Goal: Information Seeking & Learning: Learn about a topic

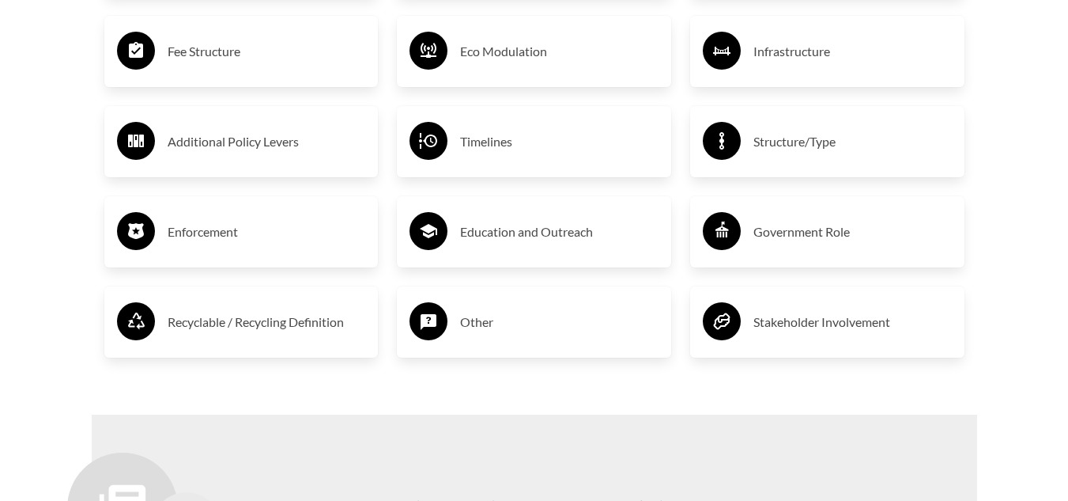
scroll to position [2926, 0]
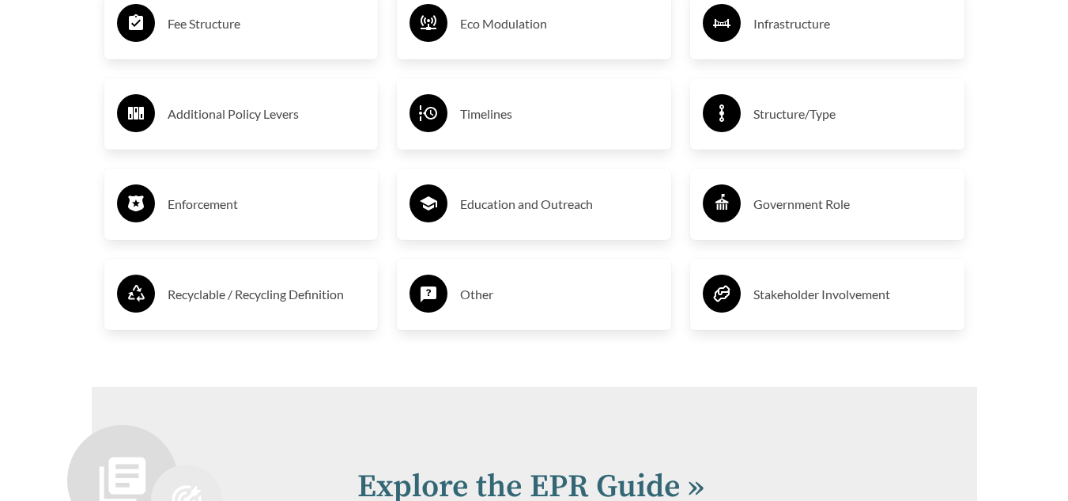
click at [228, 209] on h3 "Enforcement" at bounding box center [267, 203] width 198 height 25
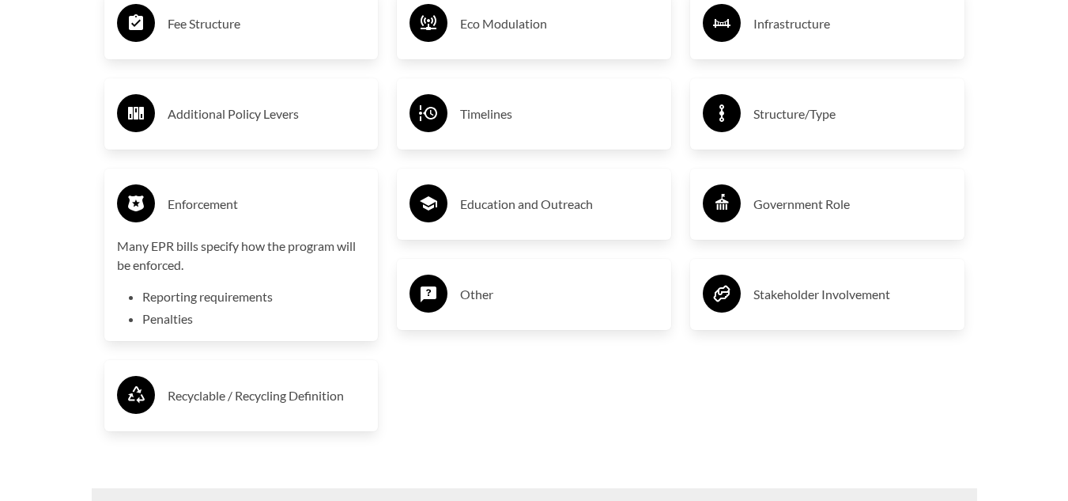
click at [270, 295] on li "Reporting requirements" at bounding box center [254, 296] width 224 height 19
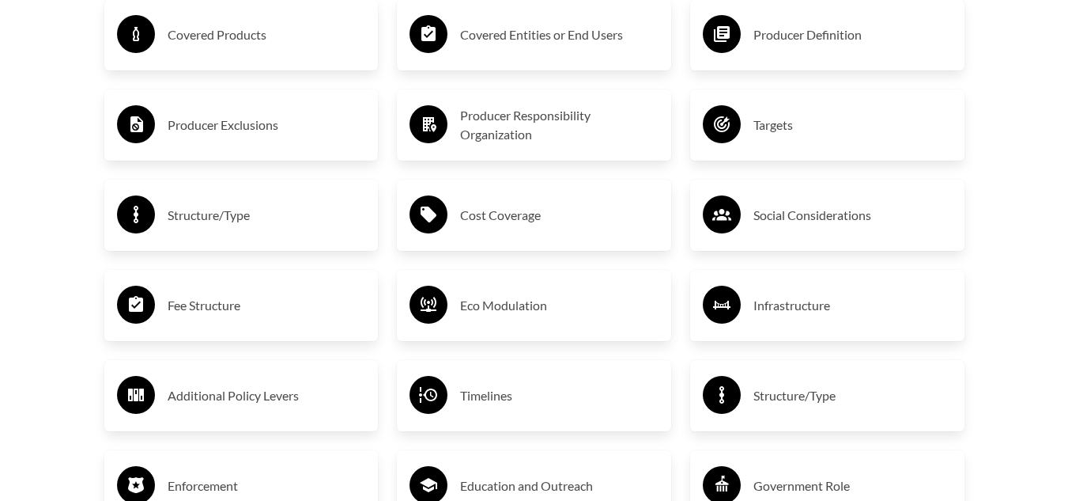
scroll to position [2608, 0]
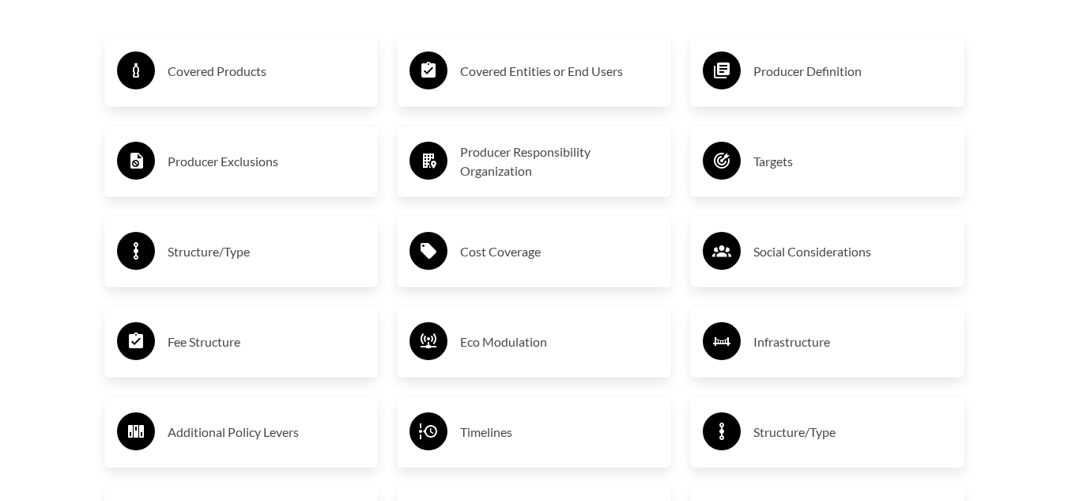
click at [535, 254] on h3 "Cost Coverage" at bounding box center [559, 251] width 198 height 25
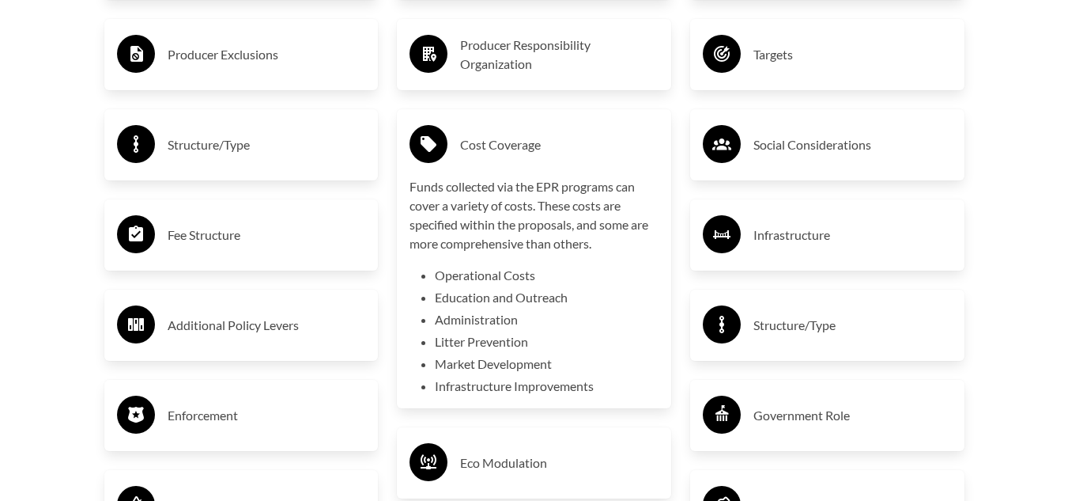
scroll to position [2687, 0]
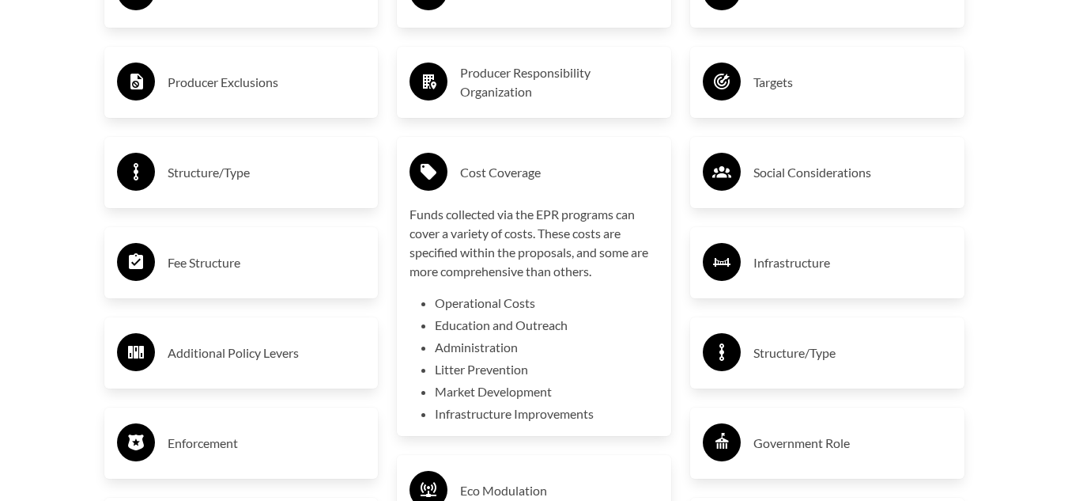
click at [500, 168] on h3 "Cost Coverage" at bounding box center [559, 172] width 198 height 25
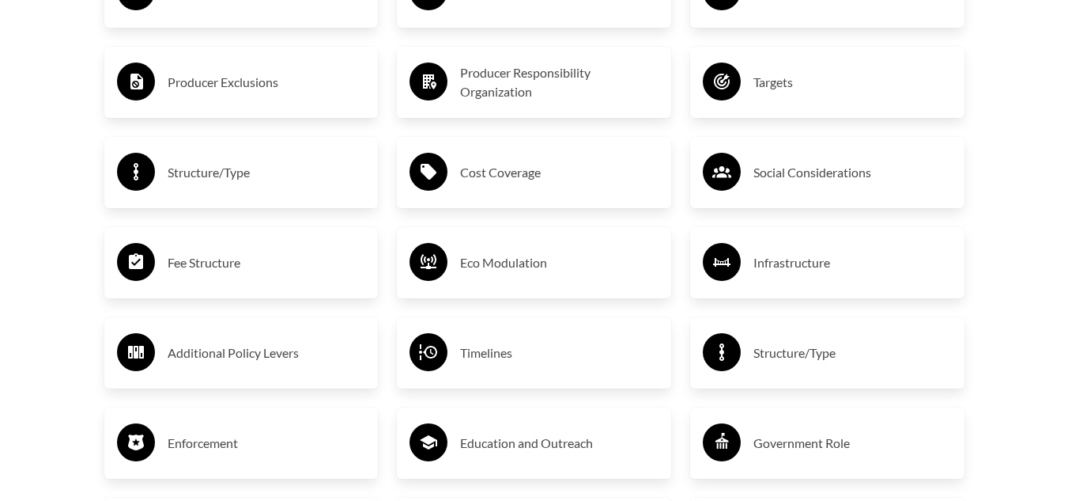
click at [491, 81] on h3 "Producer Responsibility Organization" at bounding box center [559, 82] width 198 height 38
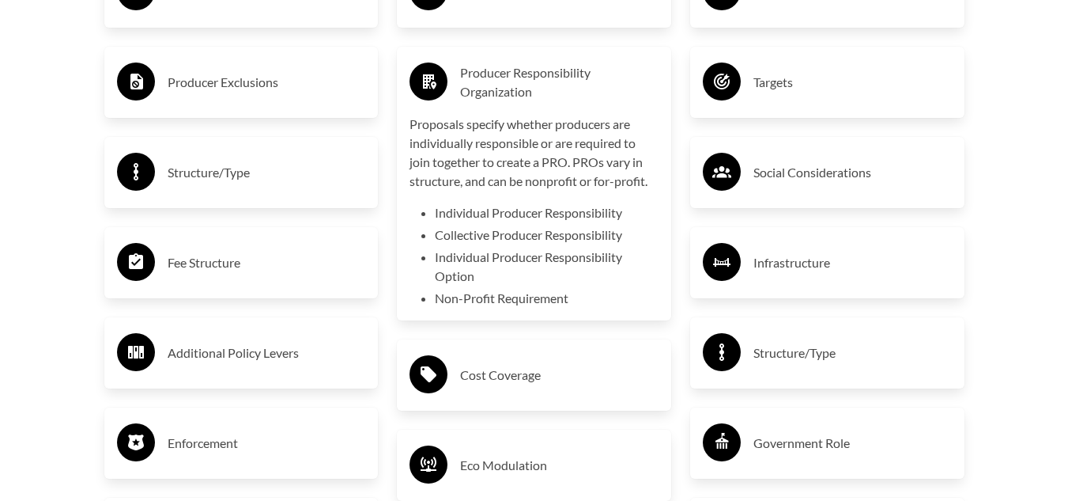
click at [535, 81] on h3 "Producer Responsibility Organization" at bounding box center [559, 82] width 198 height 38
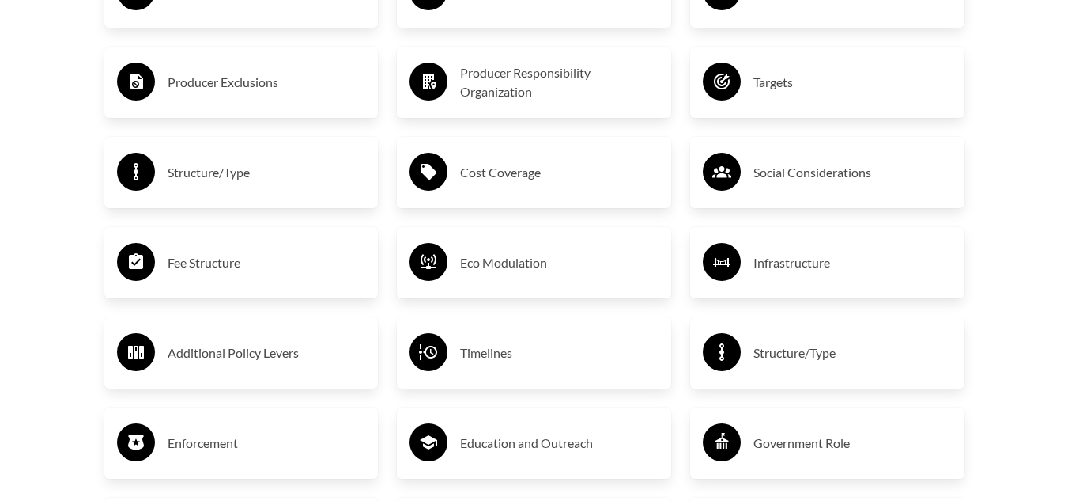
click at [785, 79] on h3 "Targets" at bounding box center [853, 82] width 198 height 25
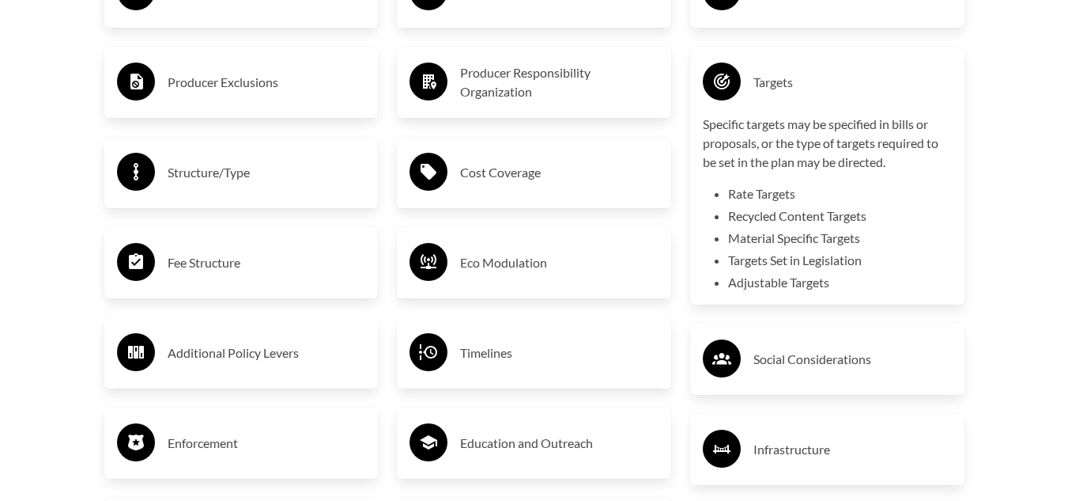
click at [764, 198] on li "Rate Targets" at bounding box center [840, 193] width 224 height 19
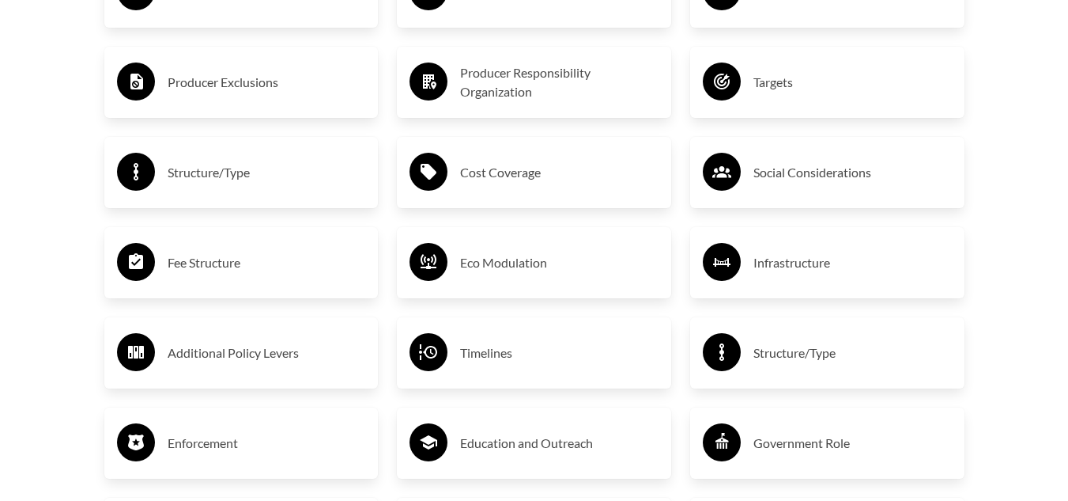
click at [777, 89] on h3 "Targets" at bounding box center [853, 82] width 198 height 25
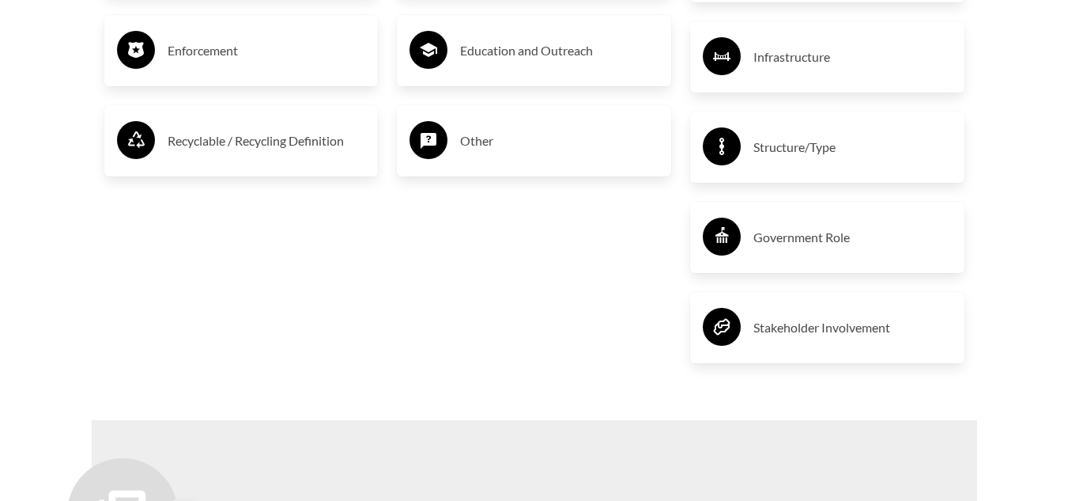
scroll to position [3082, 0]
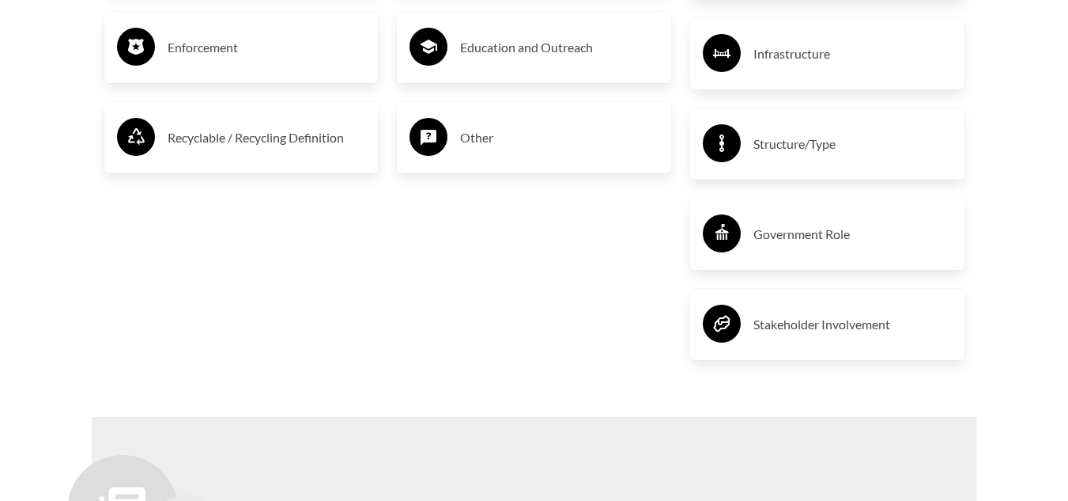
click at [788, 240] on h3 "Government Role" at bounding box center [853, 233] width 198 height 25
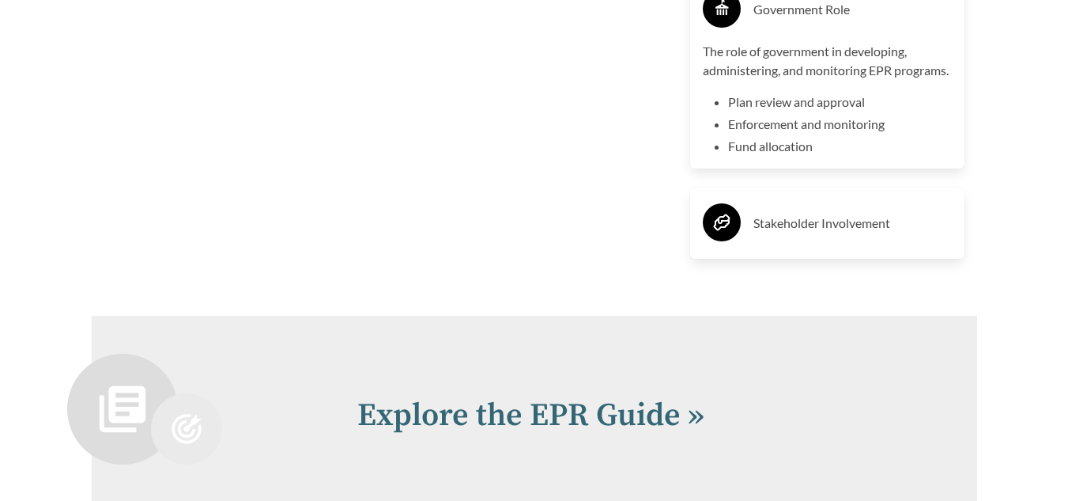
scroll to position [3320, 0]
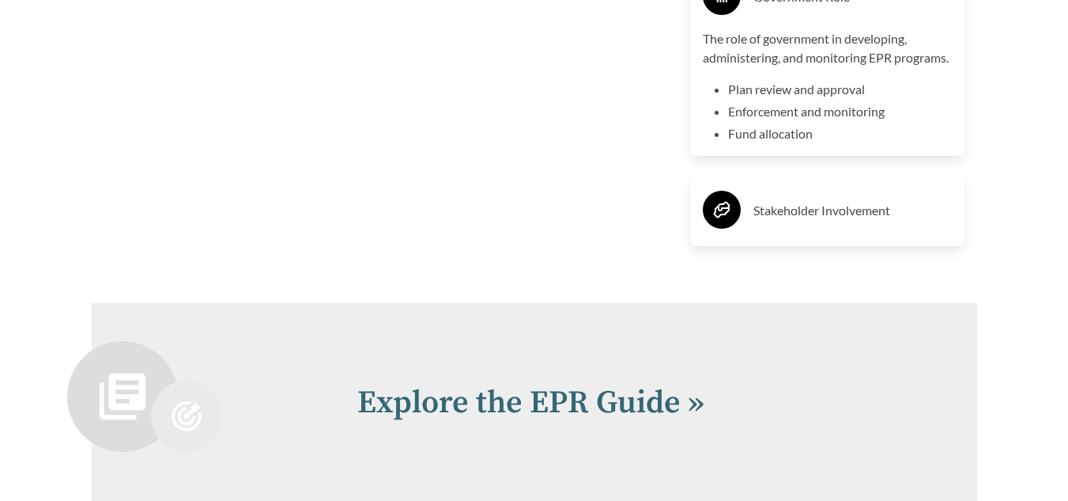
click at [780, 223] on h3 "Stakeholder Involvement" at bounding box center [853, 210] width 198 height 25
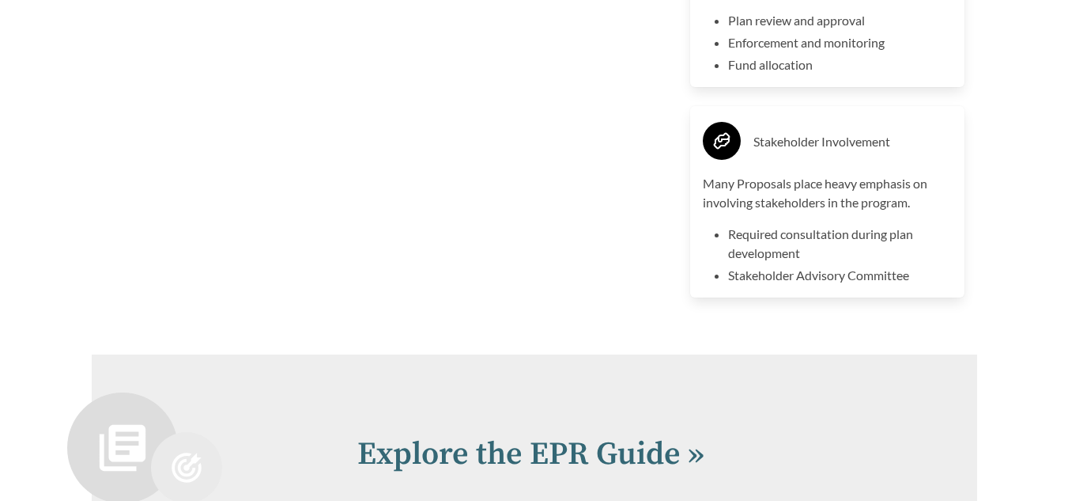
scroll to position [3399, 0]
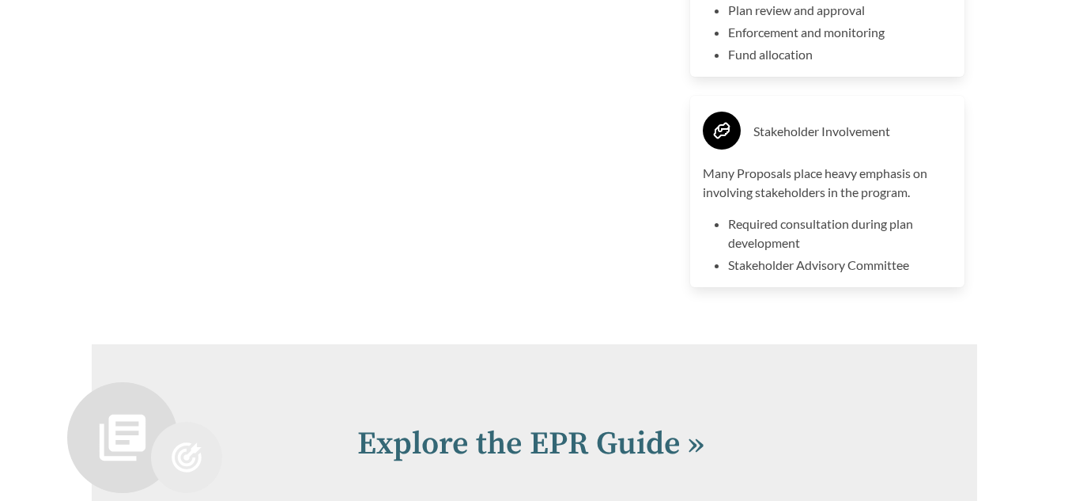
click at [766, 154] on div "Stakeholder Involvement" at bounding box center [827, 131] width 249 height 46
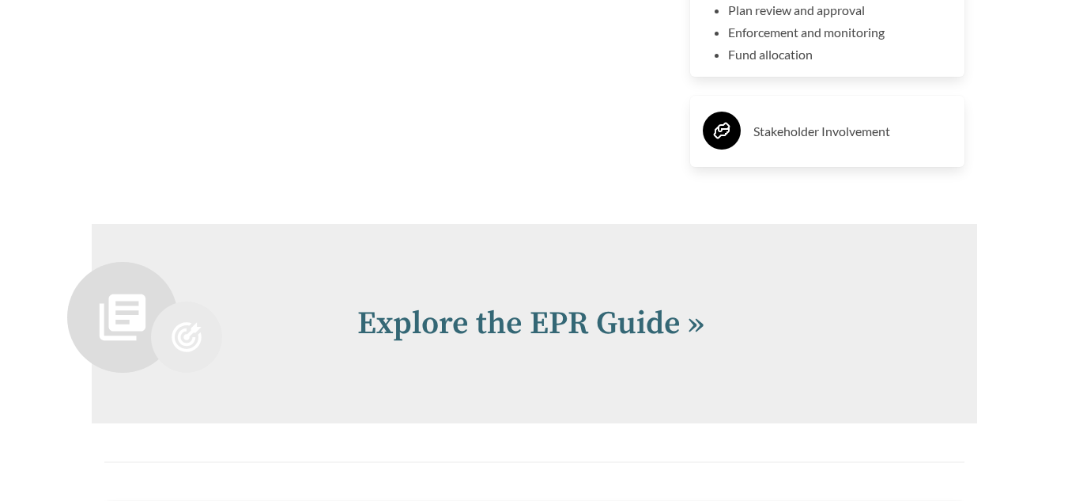
click at [800, 42] on li "Enforcement and monitoring" at bounding box center [840, 32] width 224 height 19
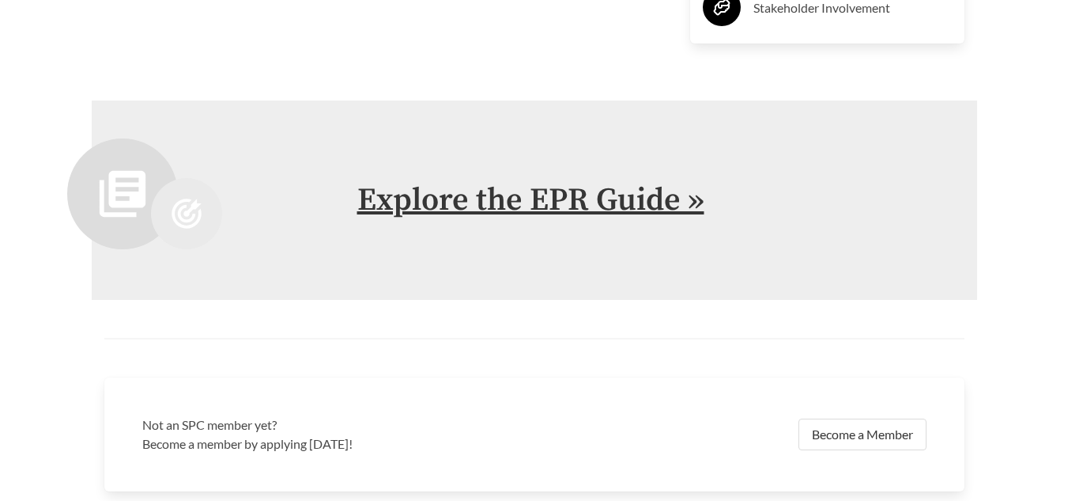
click at [534, 207] on link "Explore the EPR Guide »" at bounding box center [530, 200] width 347 height 40
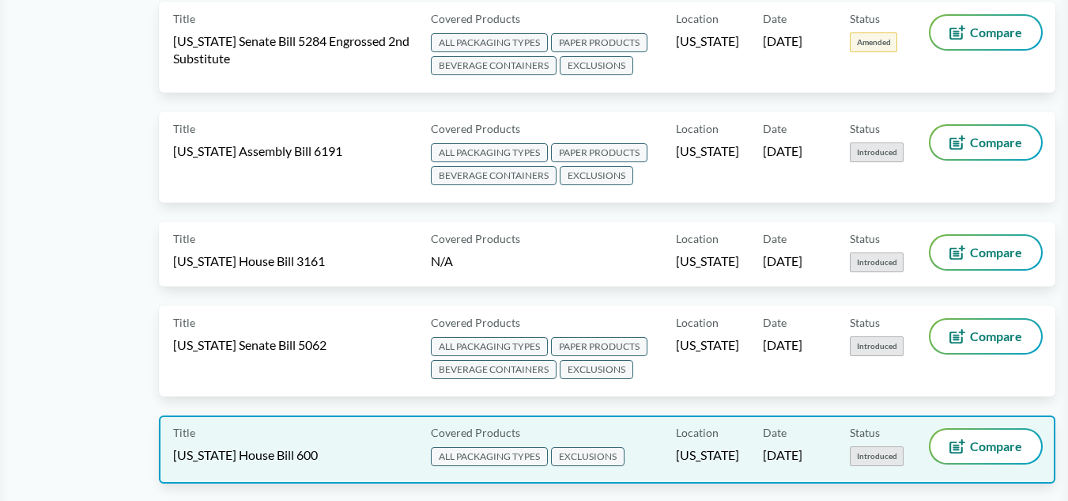
scroll to position [1344, 0]
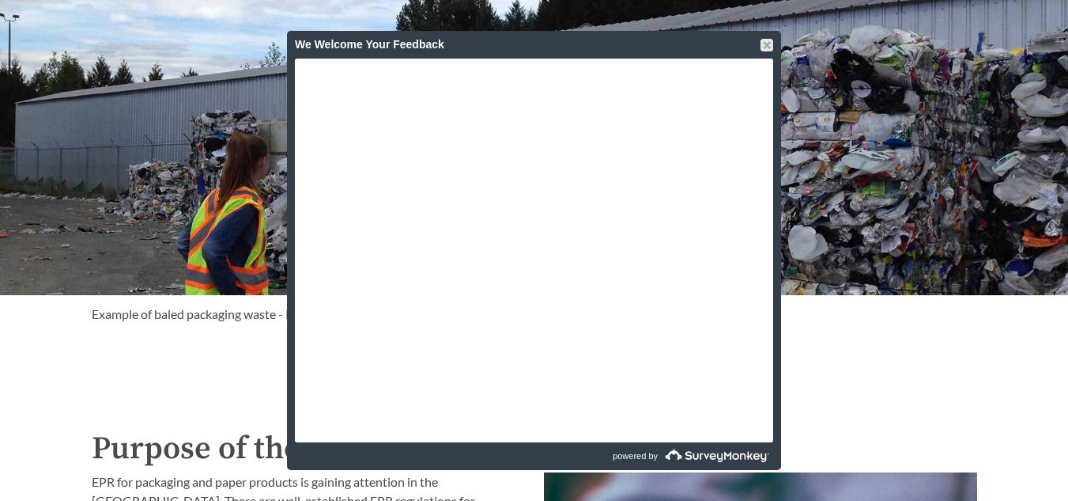
scroll to position [1661, 0]
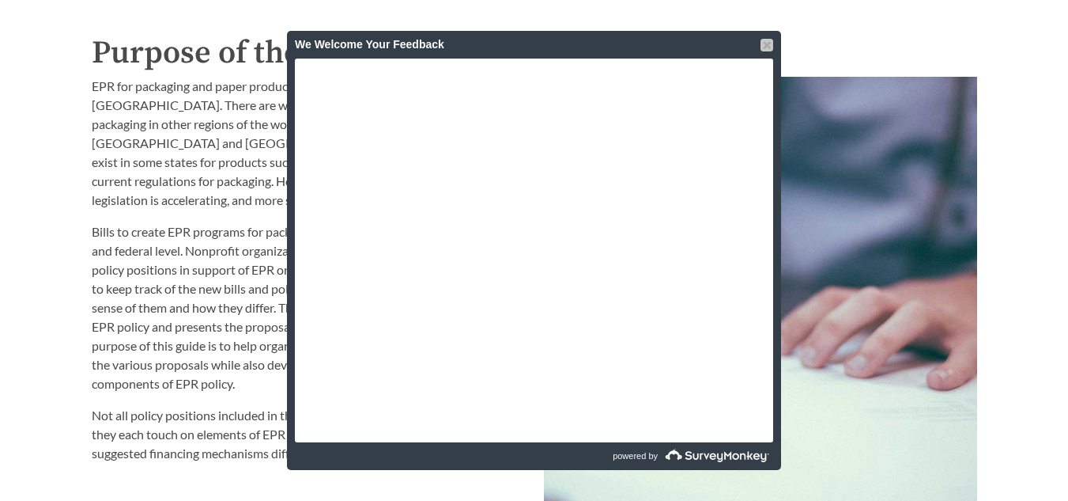
click at [765, 44] on div at bounding box center [767, 45] width 13 height 13
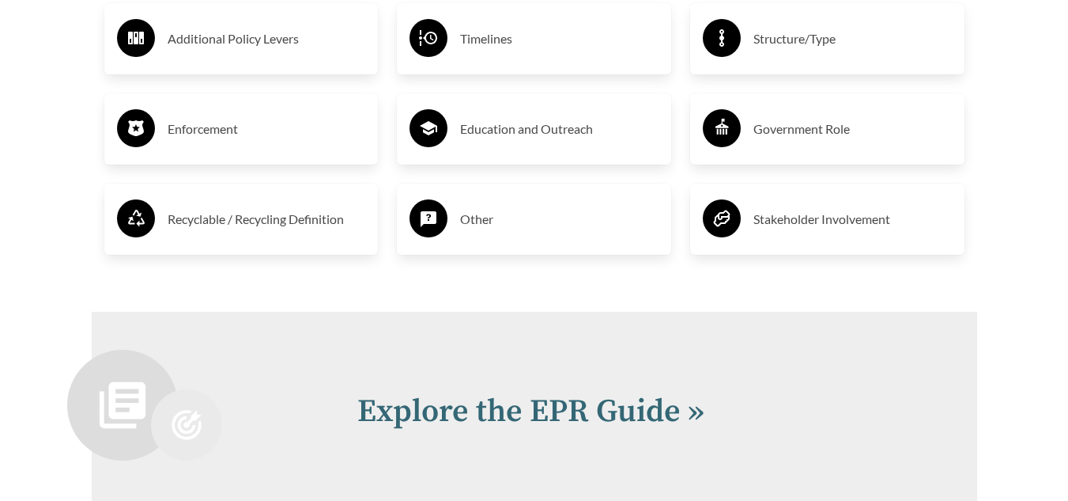
scroll to position [3163, 0]
